Goal: Transaction & Acquisition: Purchase product/service

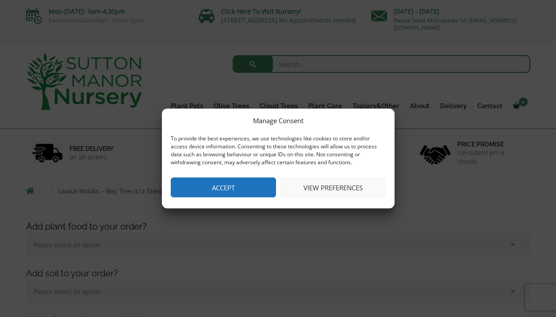
click at [232, 188] on button "Accept" at bounding box center [223, 188] width 105 height 20
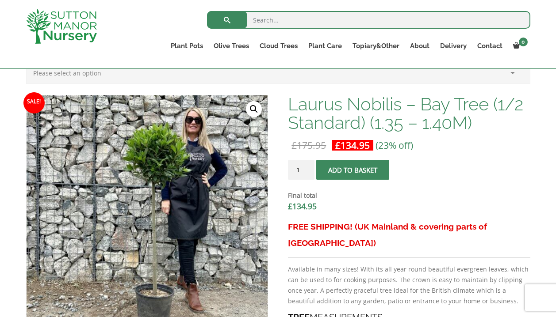
scroll to position [252, 0]
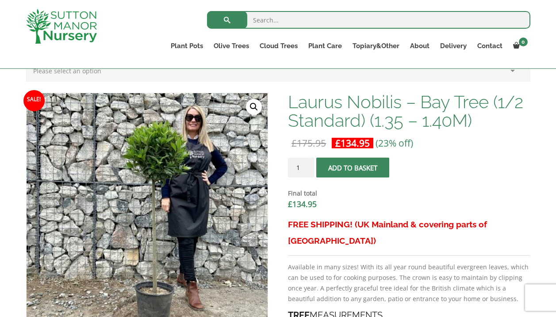
click at [265, 19] on input "search" at bounding box center [368, 20] width 323 height 18
type input "n"
type input "bay tree"
click at [207, 11] on button "submit" at bounding box center [227, 20] width 40 height 18
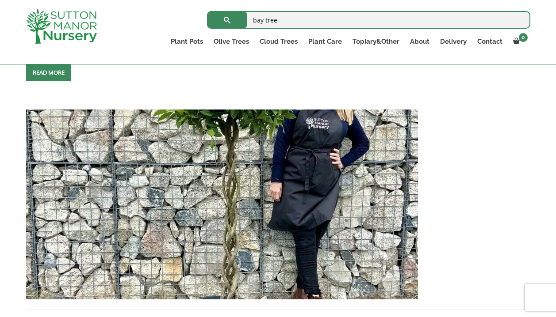
scroll to position [573, 0]
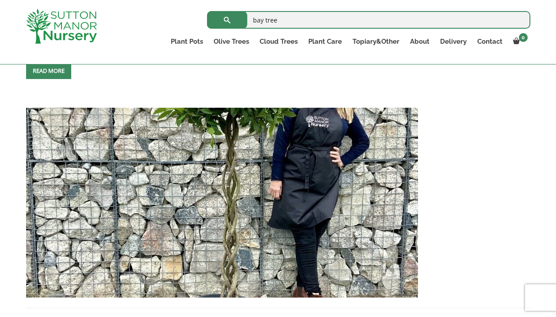
click at [218, 150] on img at bounding box center [222, 203] width 392 height 190
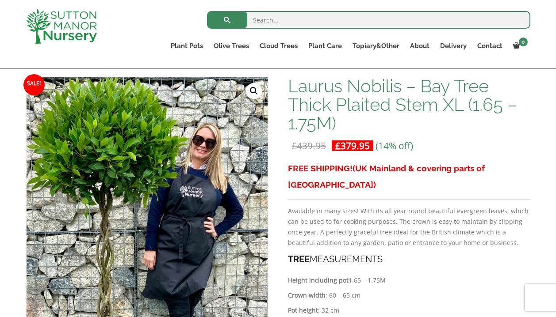
scroll to position [124, 0]
